Goal: Communication & Community: Connect with others

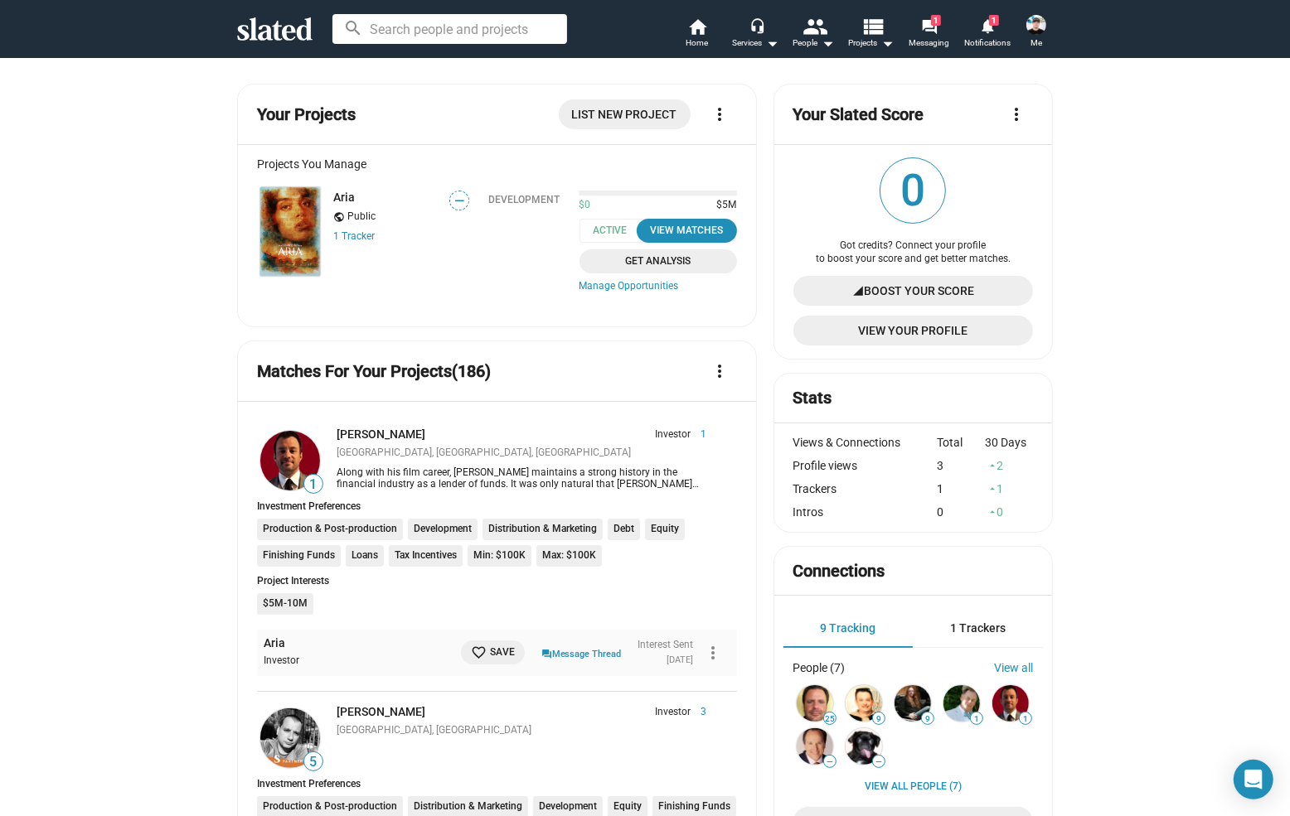
click at [343, 223] on icon at bounding box center [339, 217] width 12 height 12
click at [299, 245] on img at bounding box center [290, 231] width 60 height 89
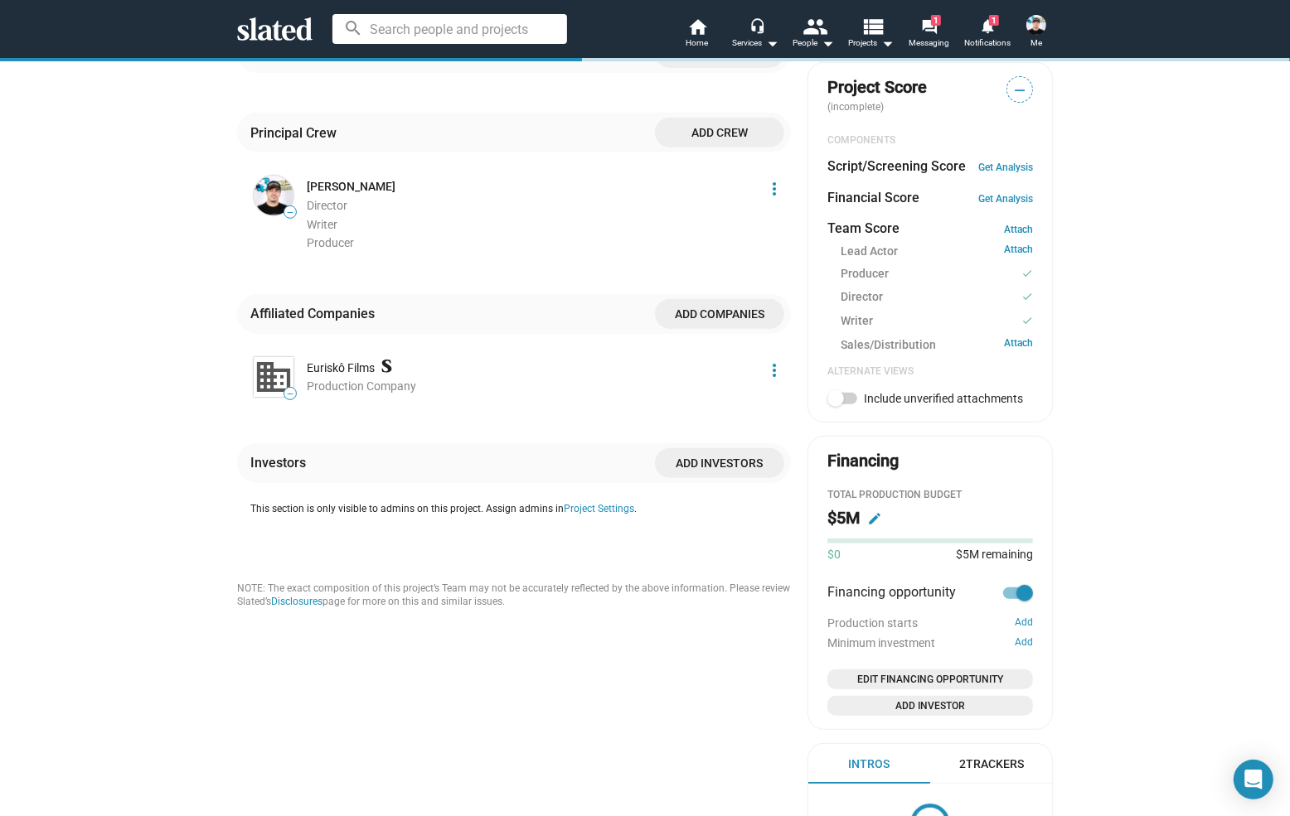
scroll to position [622, 0]
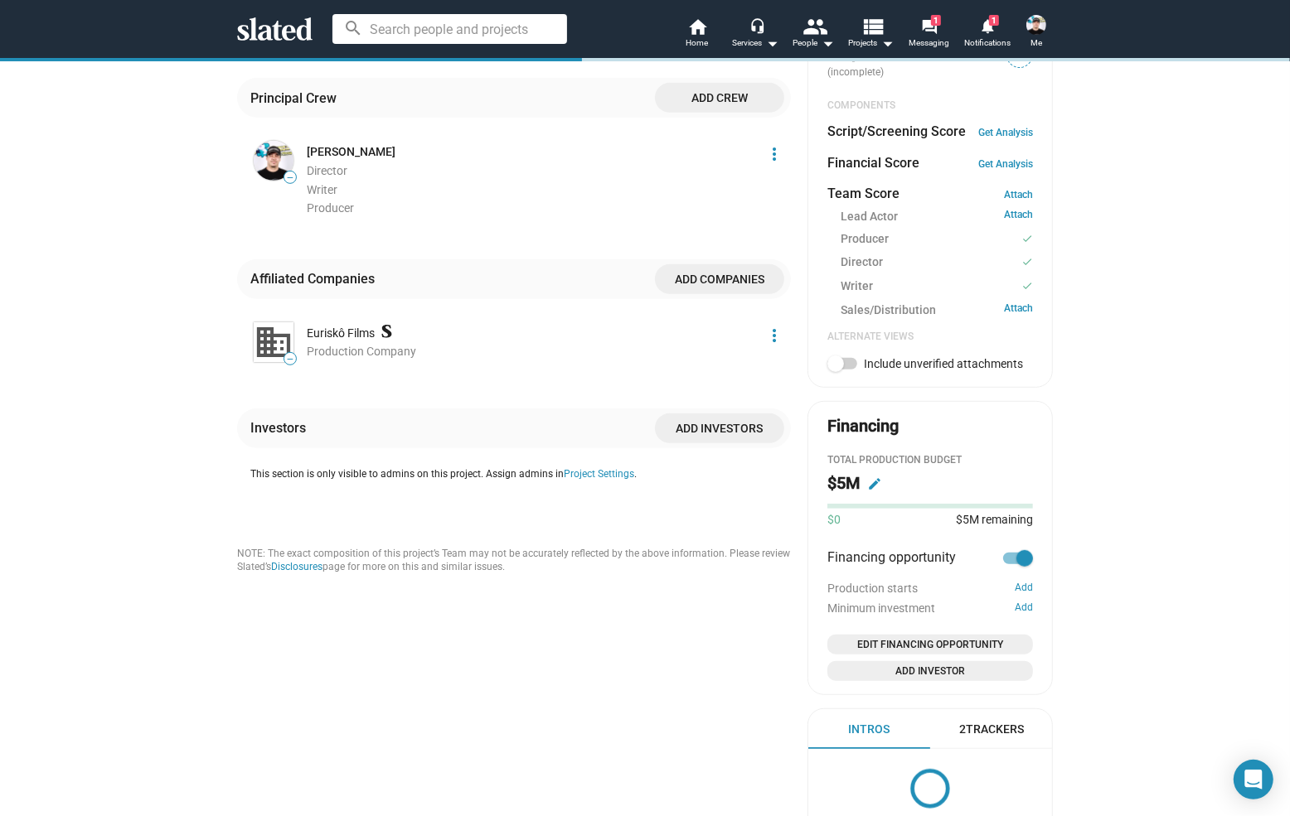
click at [882, 486] on mat-icon "edit" at bounding box center [874, 484] width 15 height 15
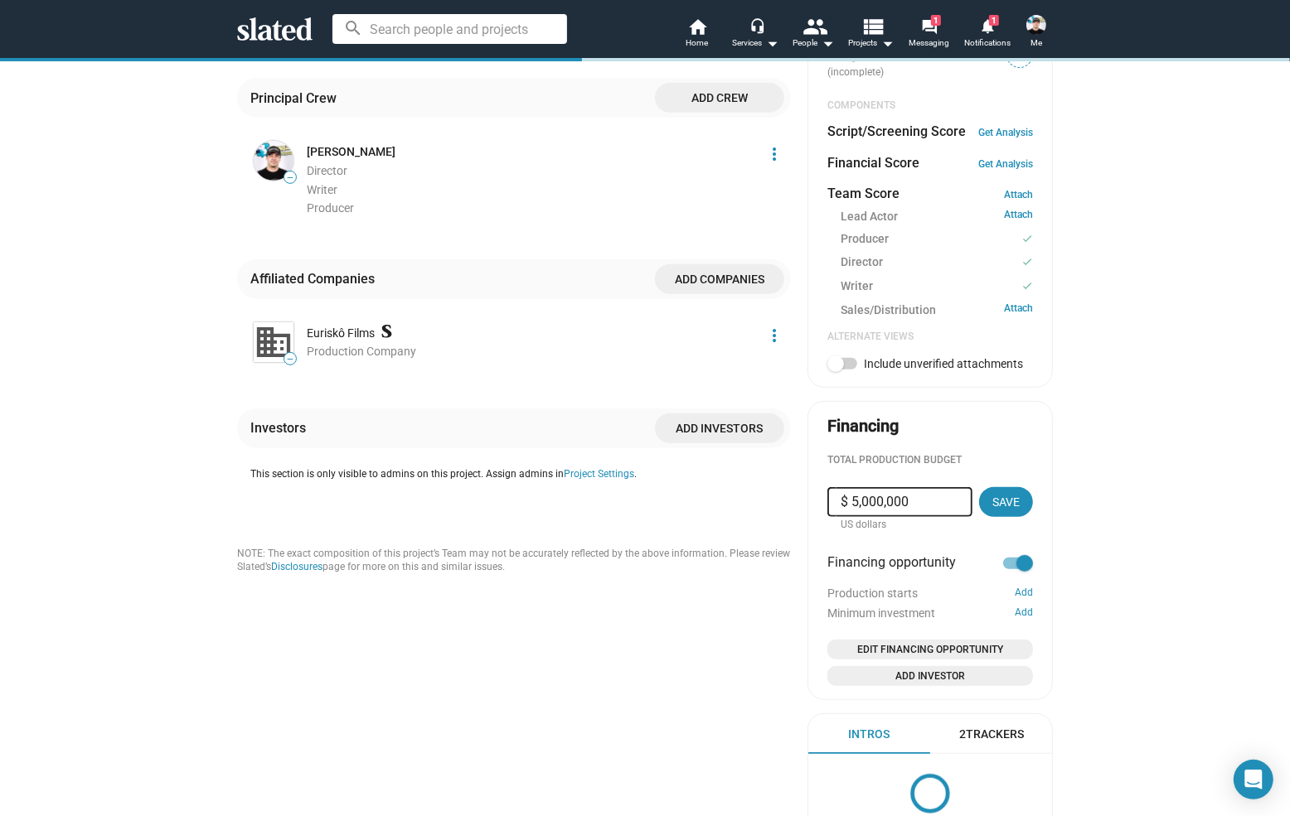
click at [858, 502] on input "$ 5,000,000" at bounding box center [899, 502] width 119 height 30
type input "$ 2"
click at [1002, 502] on span "Save" at bounding box center [1005, 502] width 27 height 30
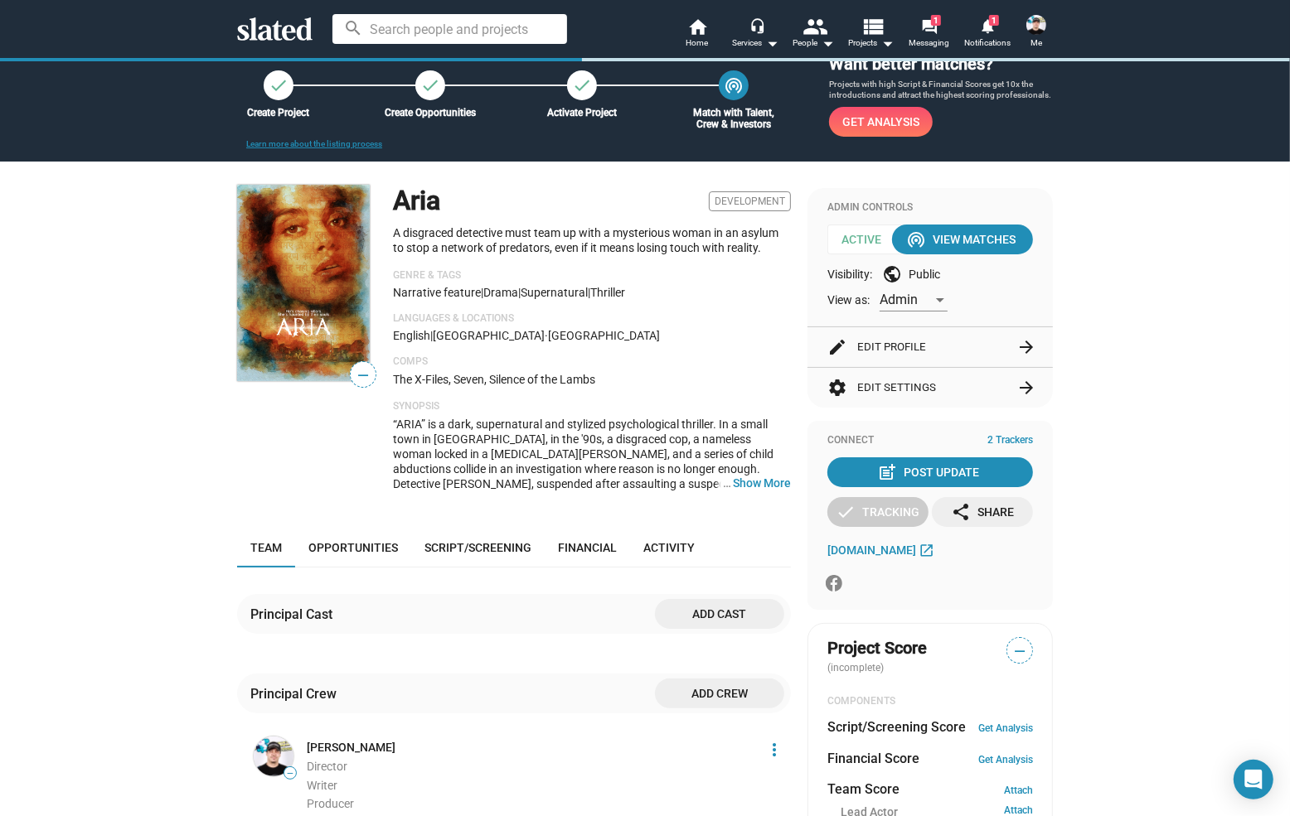
scroll to position [0, 0]
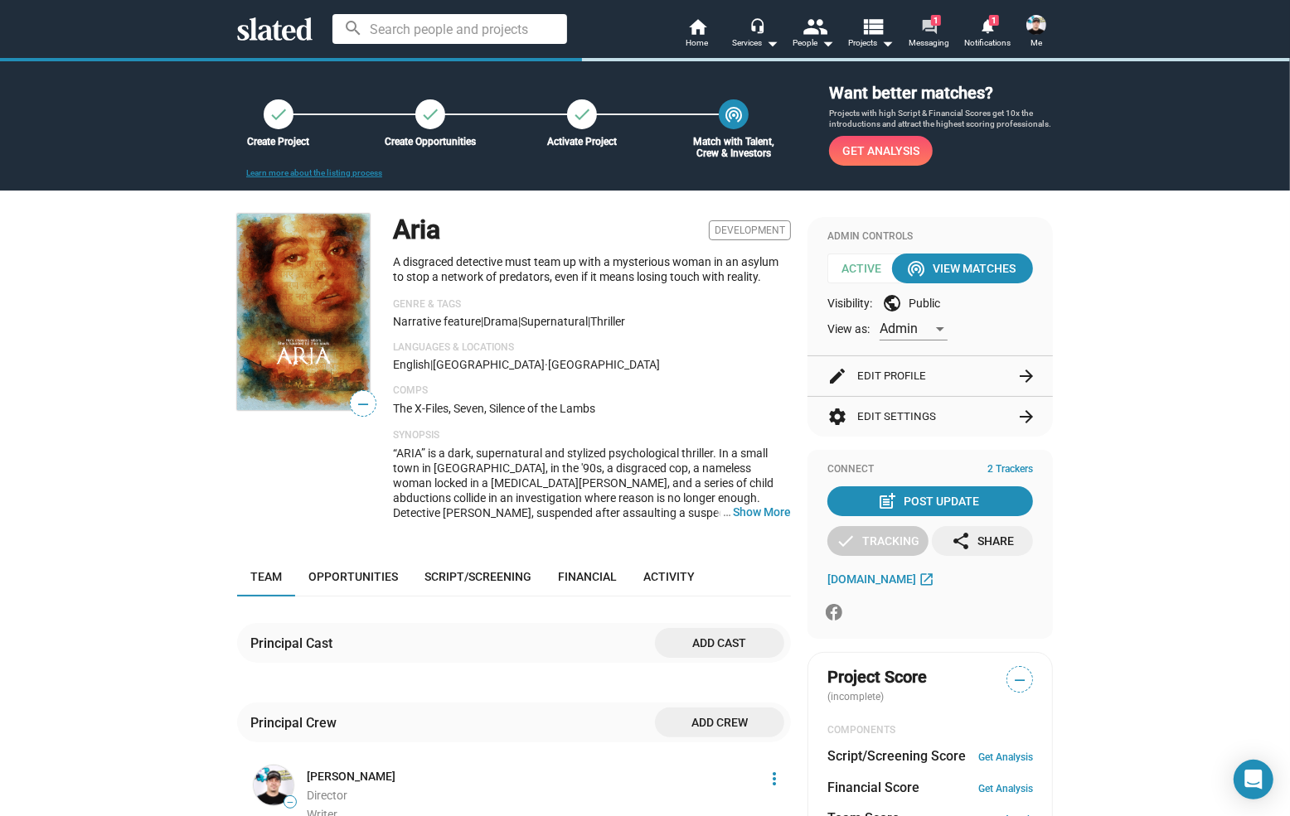
click at [933, 38] on span "Messaging" at bounding box center [929, 43] width 41 height 20
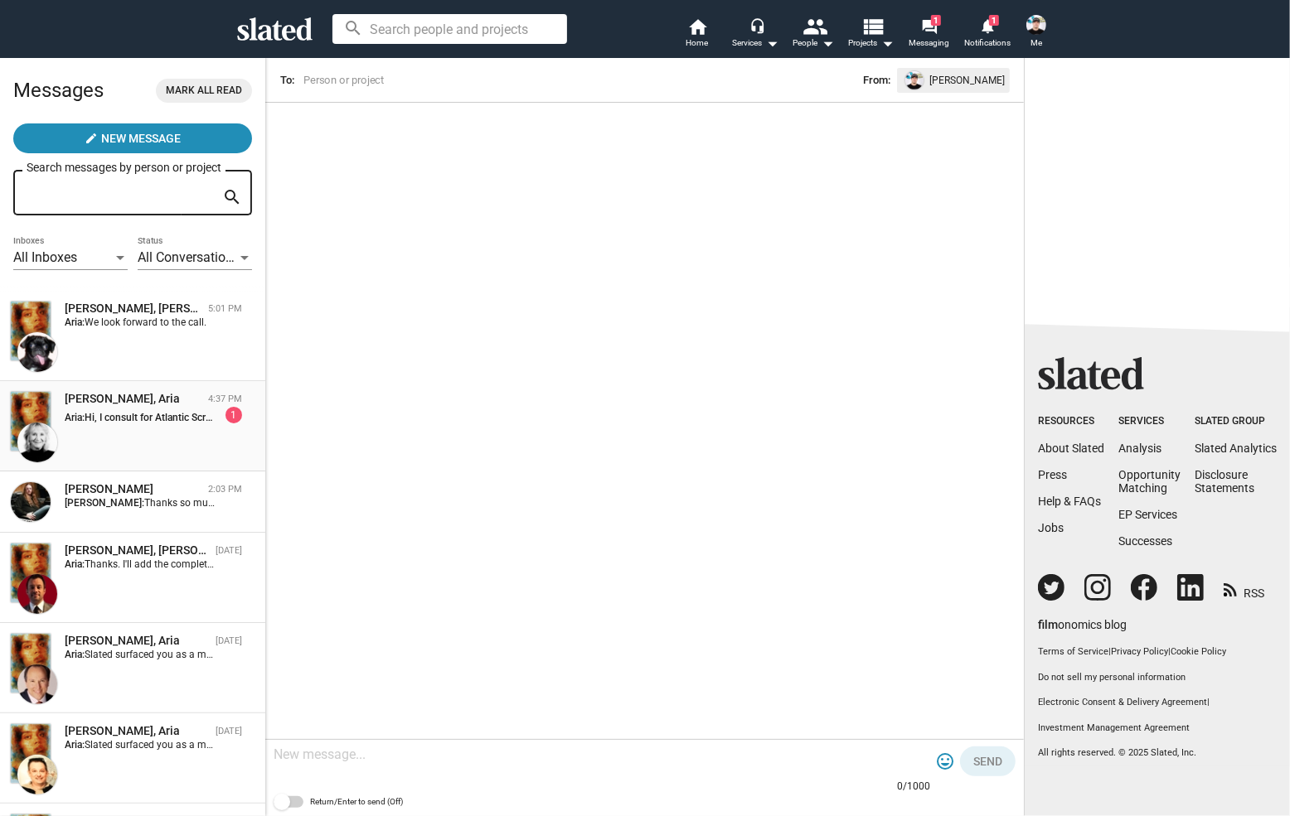
click at [128, 405] on div "[PERSON_NAME], Aria" at bounding box center [133, 399] width 137 height 16
